Goal: Check status: Check status

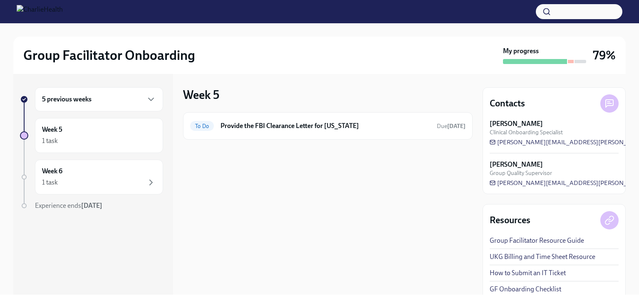
click at [84, 98] on h6 "5 previous weeks" at bounding box center [66, 99] width 49 height 9
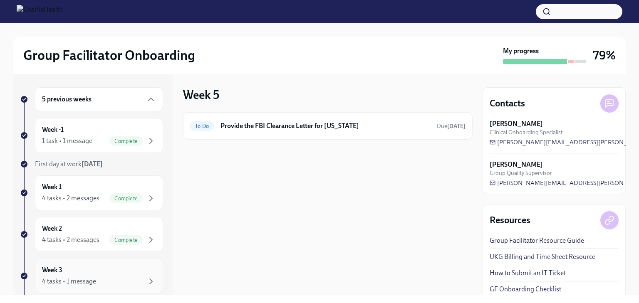
click at [82, 266] on div "Week 3 4 tasks • 1 message" at bounding box center [99, 276] width 114 height 21
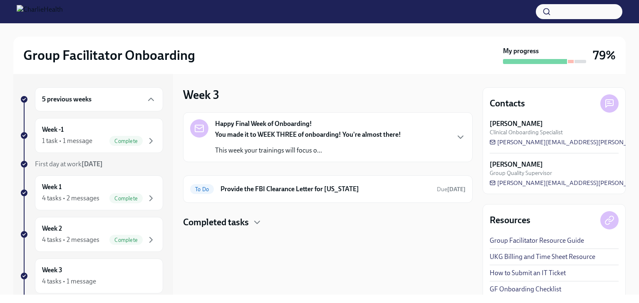
click at [167, 204] on div "5 previous weeks Week -1 1 task • 1 message Complete First day at work [DATE] W…" at bounding box center [93, 184] width 160 height 221
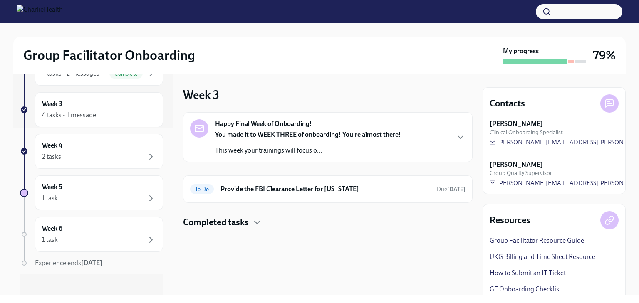
scroll to position [171, 0]
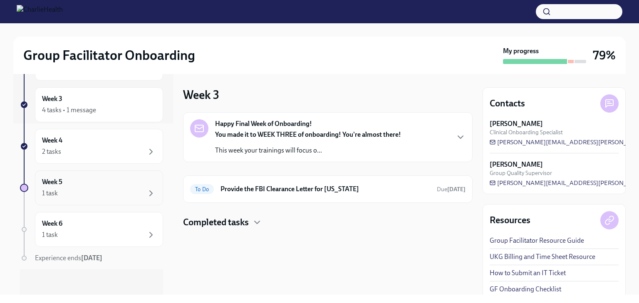
click at [107, 192] on div "1 task" at bounding box center [99, 193] width 114 height 10
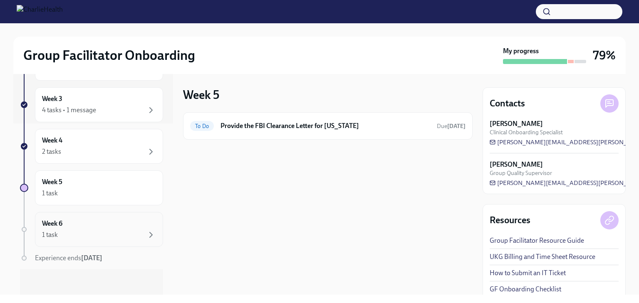
click at [105, 225] on div "Week 6 1 task" at bounding box center [99, 229] width 114 height 21
